Goal: Task Accomplishment & Management: Use online tool/utility

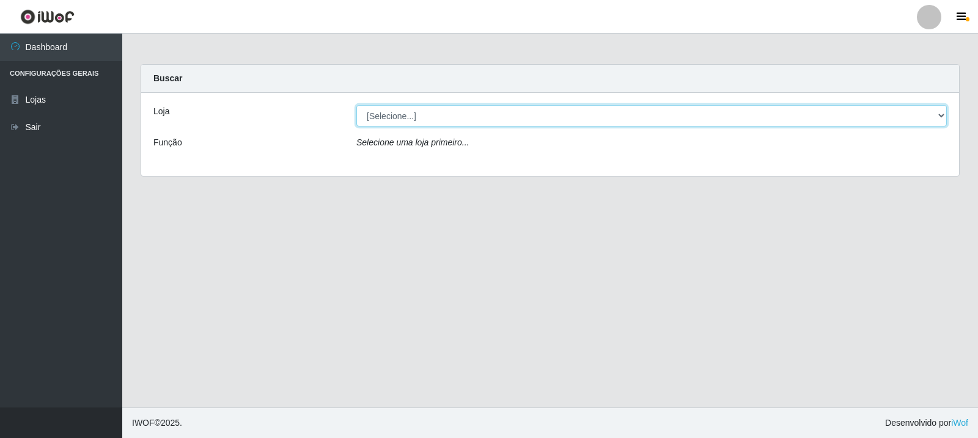
click at [942, 113] on select "[Selecione...] Rede Compras Supermercados - LOJA 3" at bounding box center [651, 115] width 591 height 21
select select "162"
click at [356, 105] on select "[Selecione...] Rede Compras Supermercados - LOJA 3" at bounding box center [651, 115] width 591 height 21
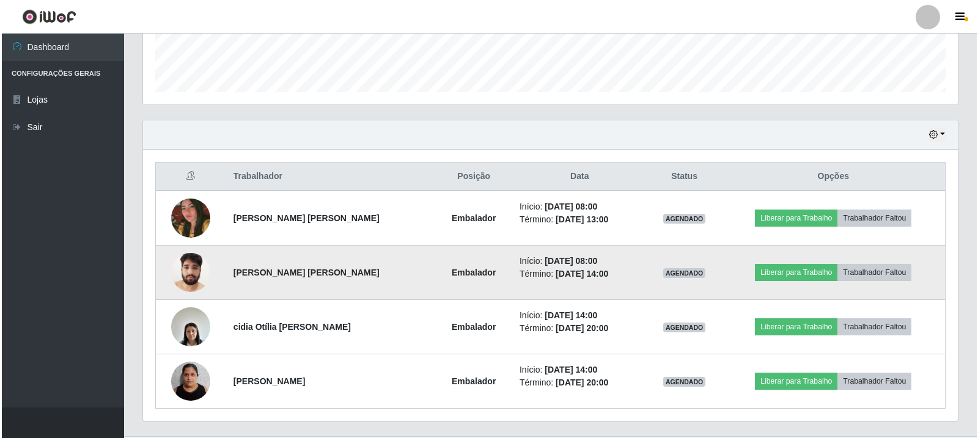
scroll to position [367, 0]
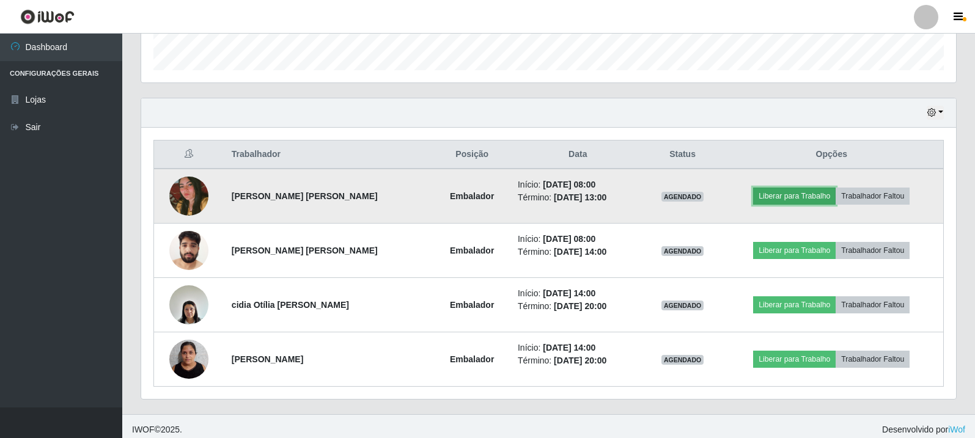
click at [797, 197] on button "Liberar para Trabalho" at bounding box center [794, 196] width 83 height 17
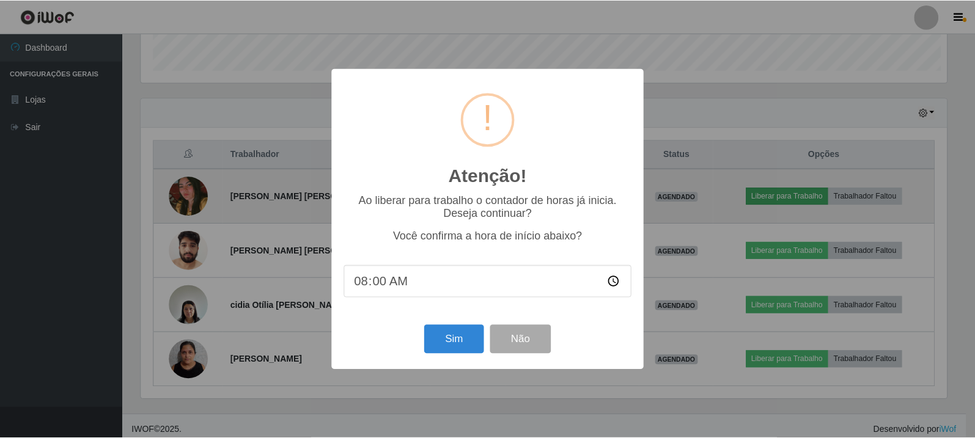
scroll to position [254, 809]
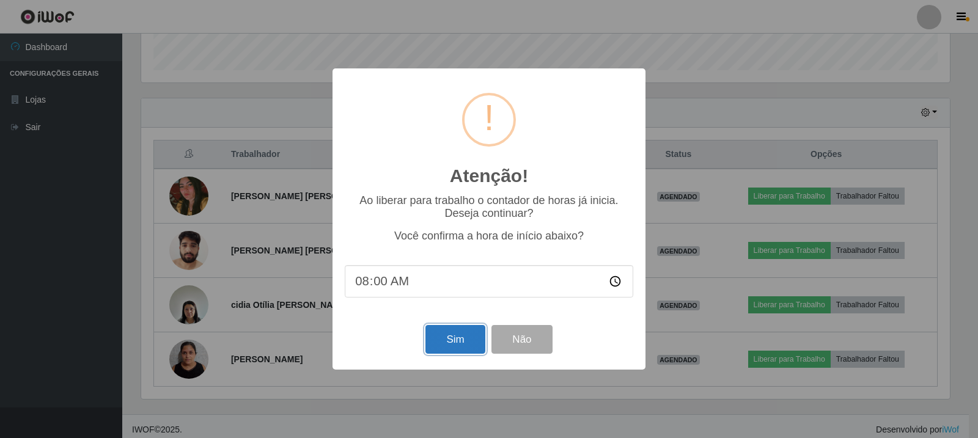
click at [462, 341] on button "Sim" at bounding box center [455, 339] width 59 height 29
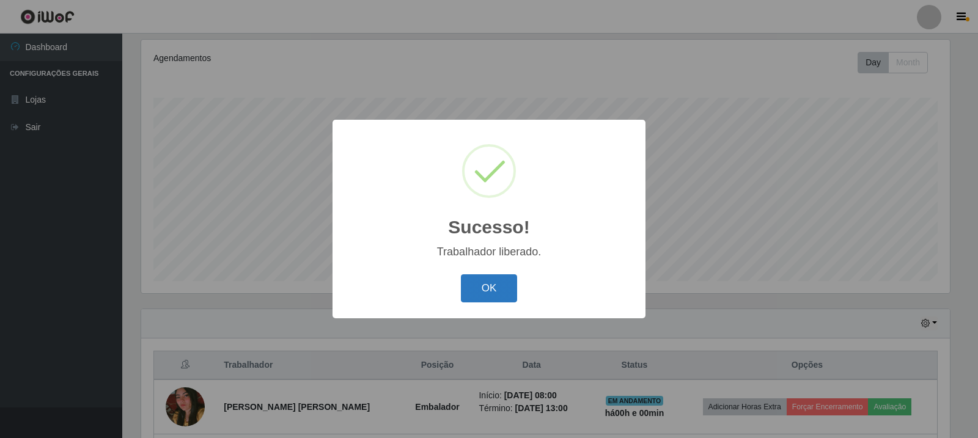
click at [486, 283] on button "OK" at bounding box center [489, 289] width 57 height 29
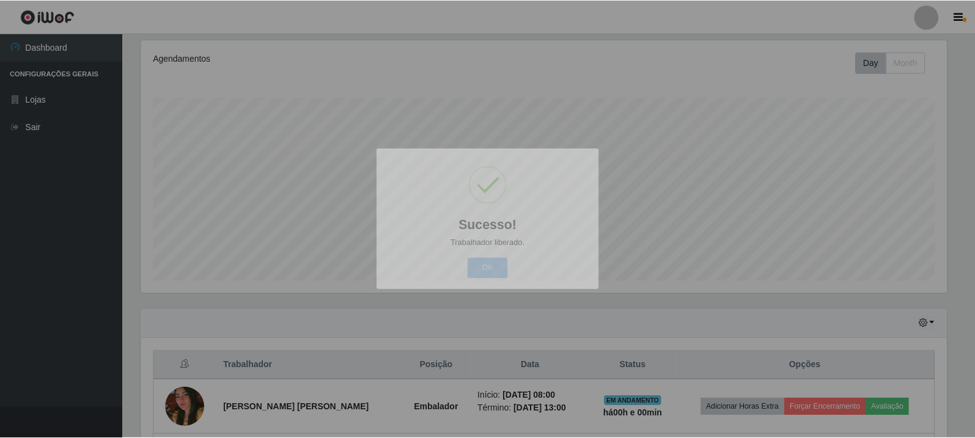
scroll to position [254, 815]
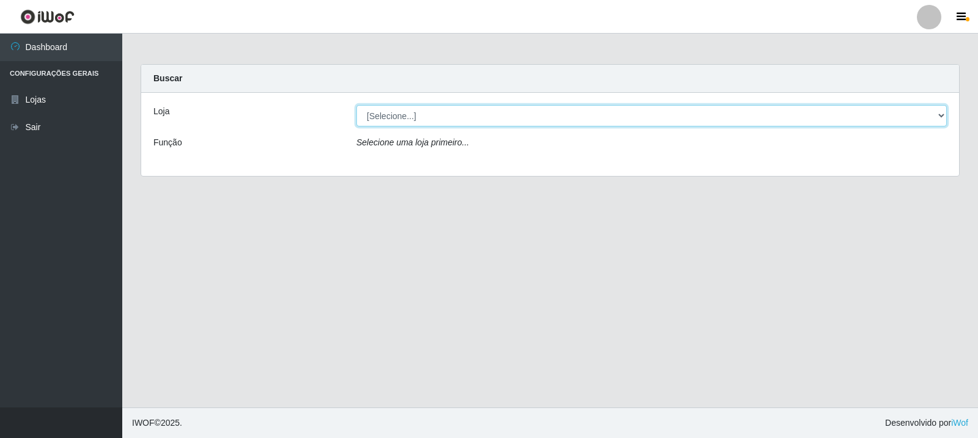
click at [944, 114] on select "[Selecione...] Rede Compras Supermercados - LOJA 3" at bounding box center [651, 115] width 591 height 21
select select "162"
click at [356, 105] on select "[Selecione...] Rede Compras Supermercados - LOJA 3" at bounding box center [651, 115] width 591 height 21
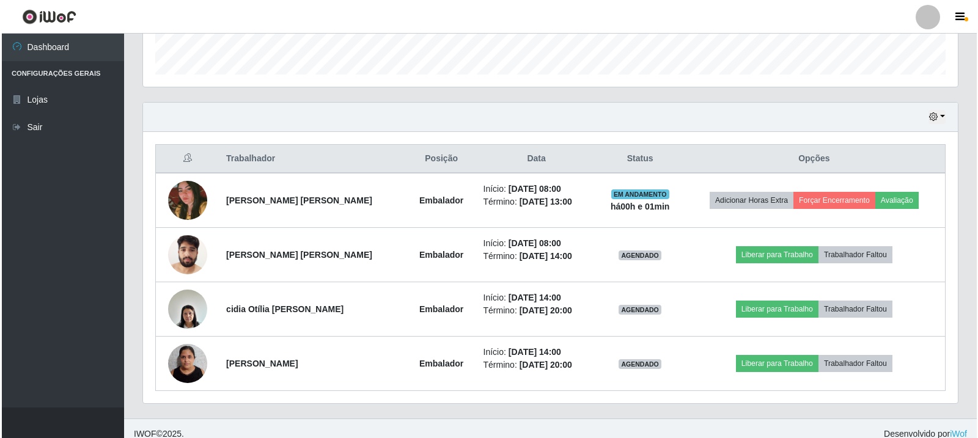
scroll to position [374, 0]
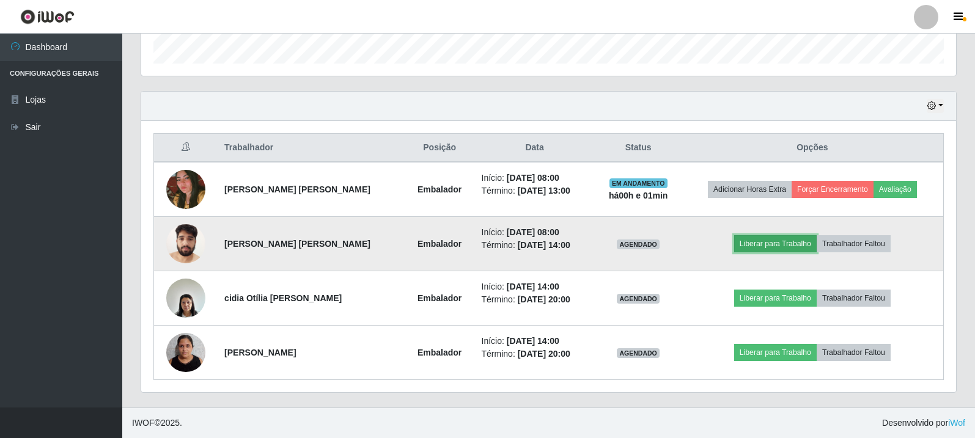
click at [766, 243] on button "Liberar para Trabalho" at bounding box center [775, 243] width 83 height 17
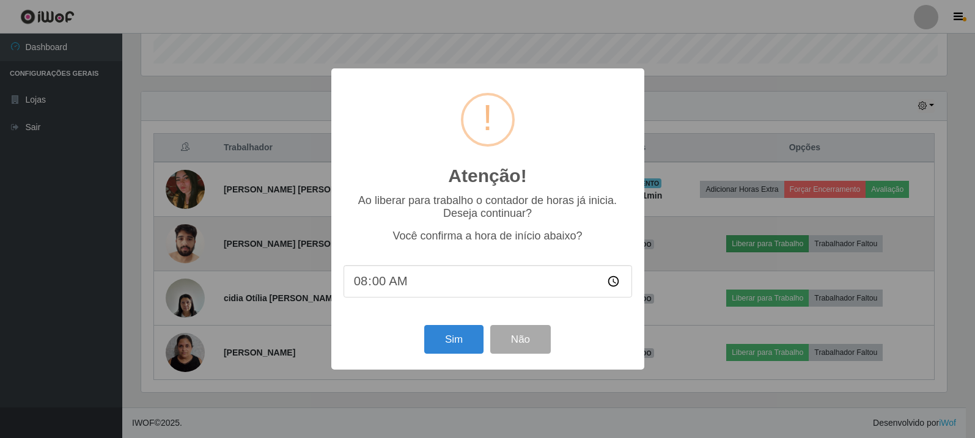
scroll to position [254, 809]
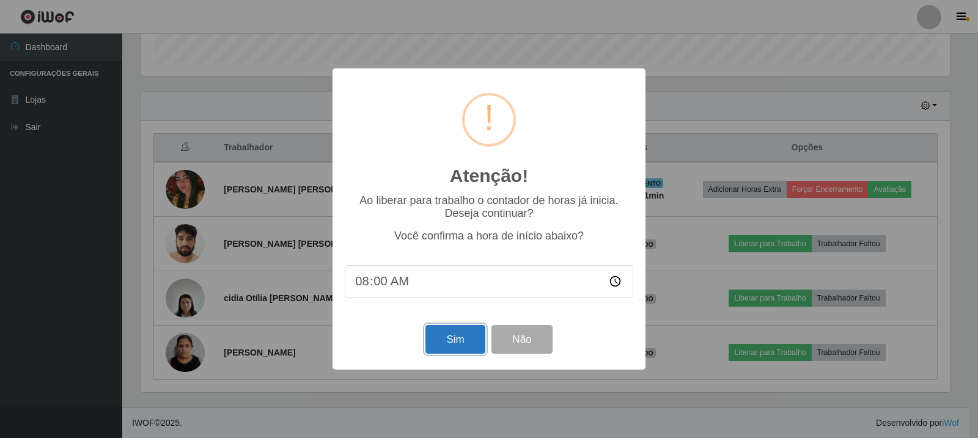
click at [469, 345] on button "Sim" at bounding box center [455, 339] width 59 height 29
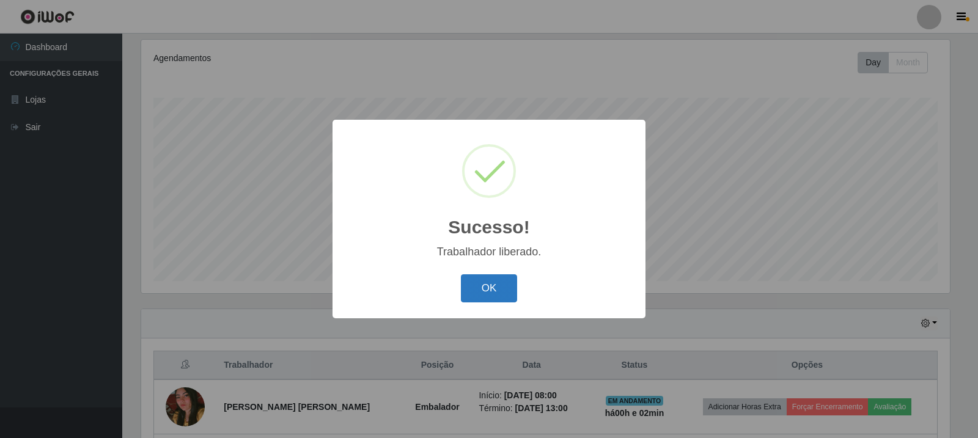
click at [487, 286] on button "OK" at bounding box center [489, 289] width 57 height 29
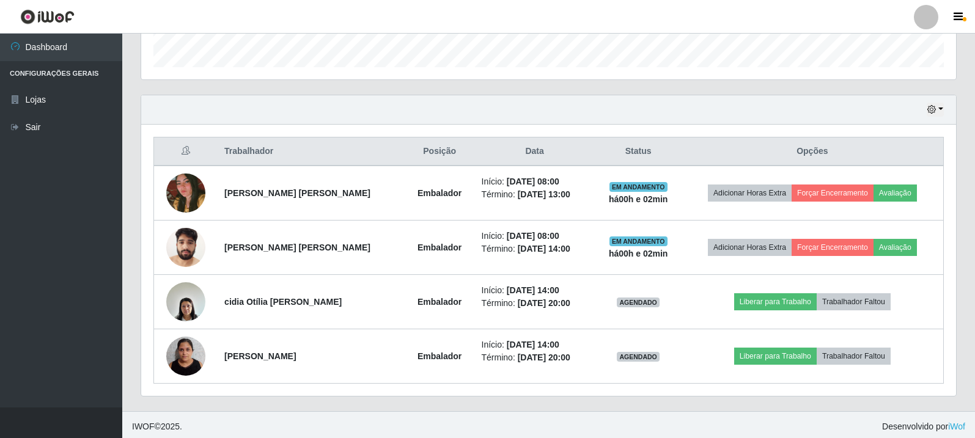
scroll to position [374, 0]
